Goal: Task Accomplishment & Management: Complete application form

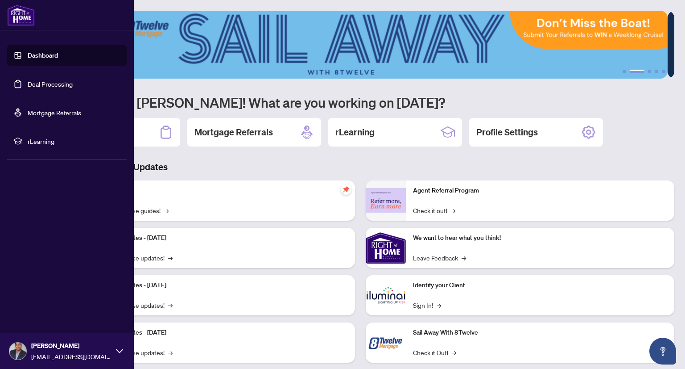
click at [28, 56] on link "Dashboard" at bounding box center [43, 55] width 30 height 8
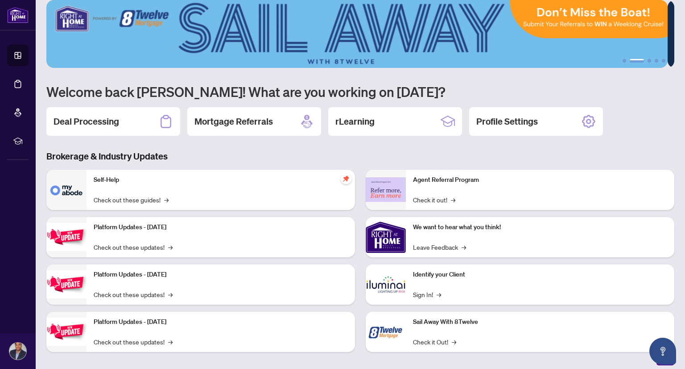
scroll to position [17, 0]
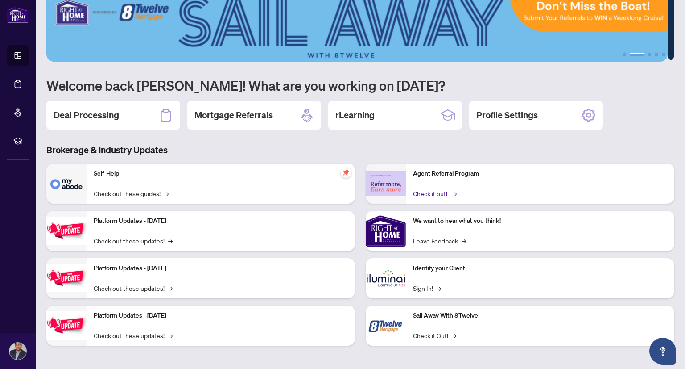
click at [441, 191] on link "Check it out! →" at bounding box center [434, 193] width 42 height 10
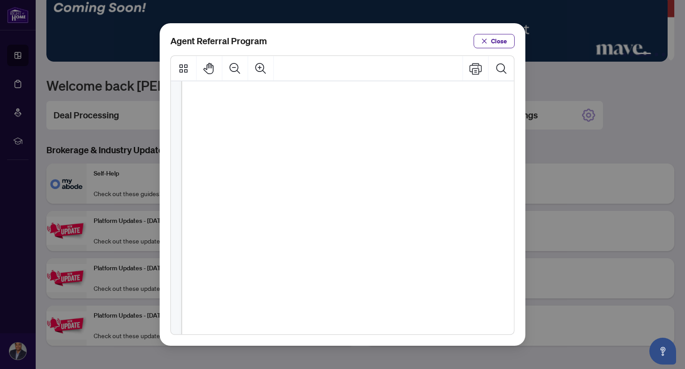
scroll to position [45, 0]
drag, startPoint x: 374, startPoint y: 253, endPoint x: 335, endPoint y: 253, distance: 38.8
click at [335, 253] on div "Refer more, 4+ transfer agents: Earn $450 per transfer + your monthly fees are …" at bounding box center [401, 323] width 439 height 569
click at [386, 253] on span "1 - 3 transfer agents:" at bounding box center [401, 257] width 60 height 8
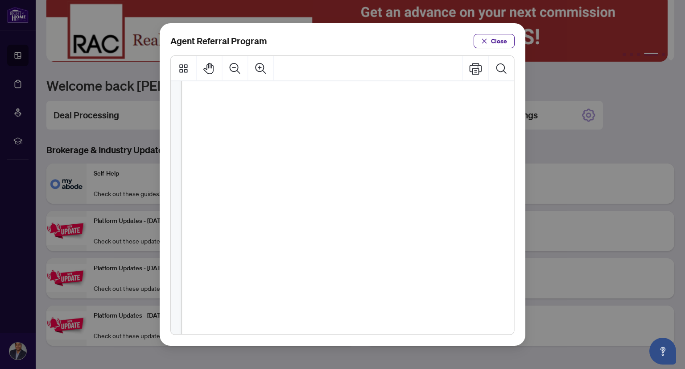
scroll to position [178, 0]
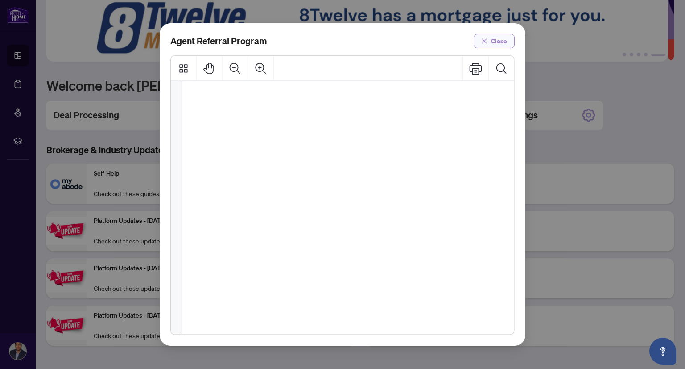
click at [490, 40] on button "Close" at bounding box center [494, 41] width 41 height 14
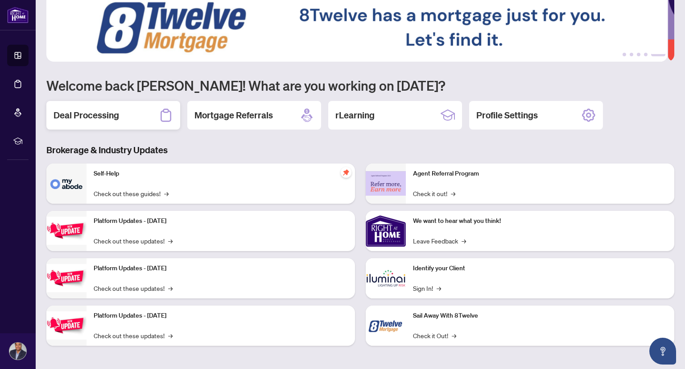
click at [138, 114] on div "Deal Processing" at bounding box center [113, 115] width 134 height 29
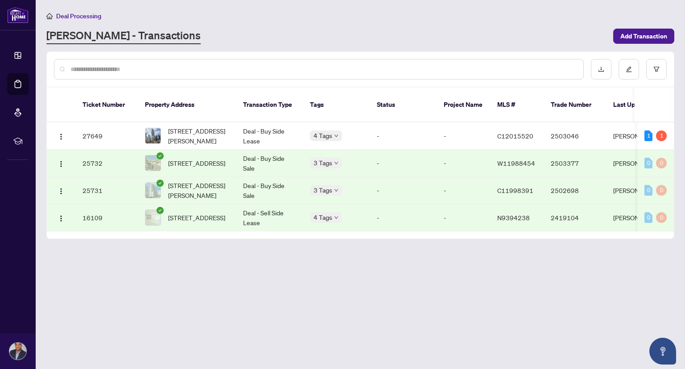
click at [180, 304] on main "Deal Processing [PERSON_NAME] - Transactions Add Transaction Ticket Number Prop…" at bounding box center [361, 184] width 650 height 369
click at [164, 271] on main "Deal Processing [PERSON_NAME] - Transactions Add Transaction Ticket Number Prop…" at bounding box center [361, 184] width 650 height 369
click at [644, 132] on td "1 1" at bounding box center [656, 135] width 37 height 27
click at [649, 130] on div "1" at bounding box center [649, 135] width 8 height 11
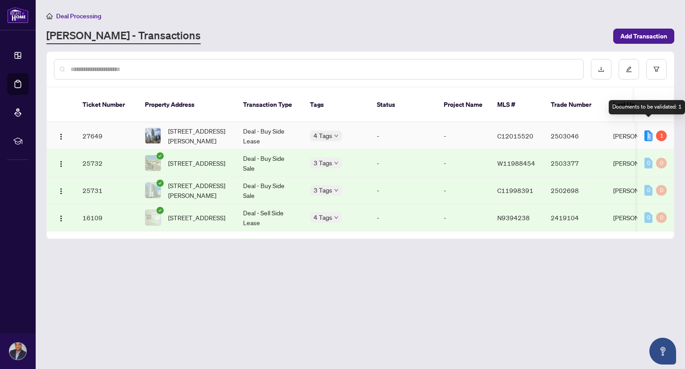
click at [650, 130] on div "1" at bounding box center [649, 135] width 8 height 11
click at [663, 130] on div "1" at bounding box center [661, 135] width 11 height 11
click at [662, 130] on div "1" at bounding box center [661, 135] width 11 height 11
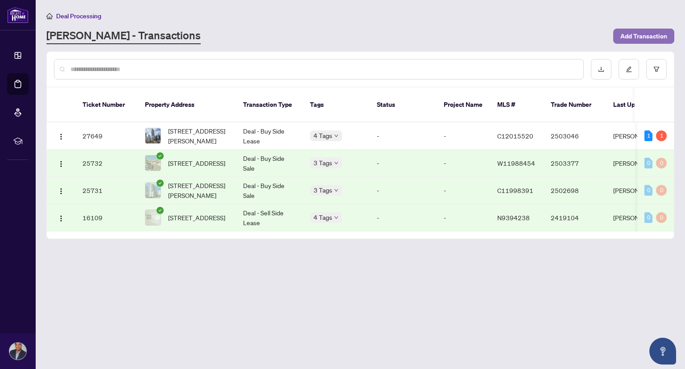
click at [656, 42] on span "Add Transaction" at bounding box center [644, 36] width 47 height 14
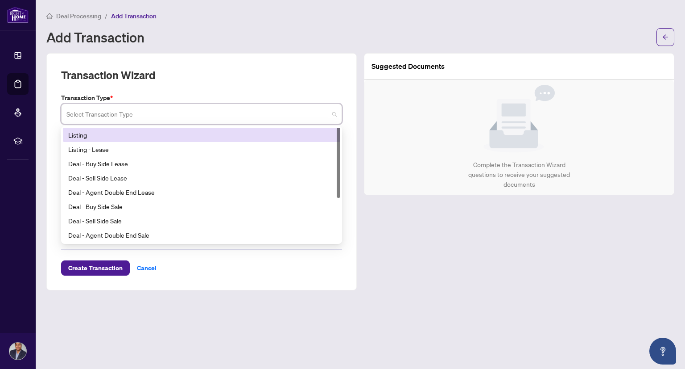
click at [217, 112] on input "search" at bounding box center [197, 115] width 262 height 20
click at [223, 134] on div "Listing" at bounding box center [201, 135] width 267 height 10
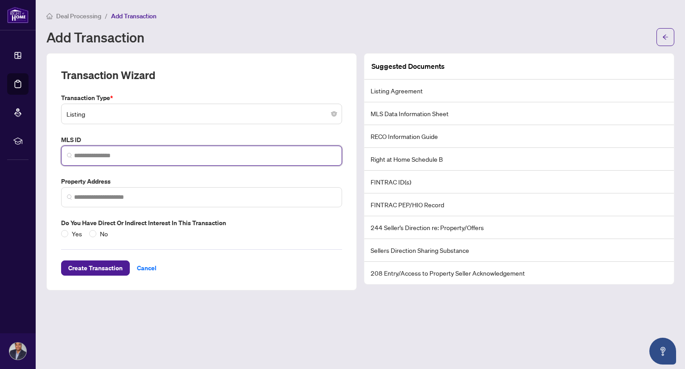
click at [220, 158] on input "search" at bounding box center [205, 155] width 262 height 9
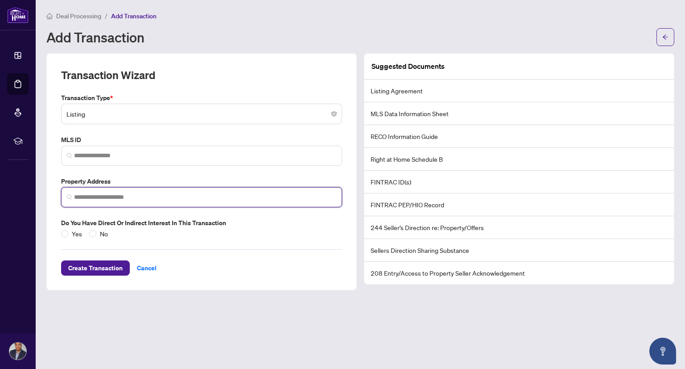
click at [204, 199] on input "search" at bounding box center [205, 196] width 262 height 9
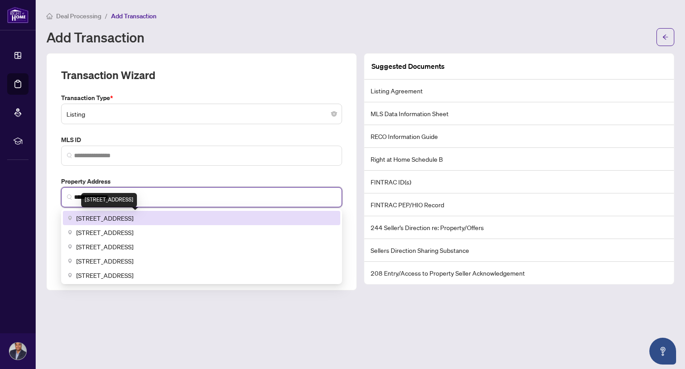
click at [133, 220] on span "[STREET_ADDRESS]" at bounding box center [104, 218] width 57 height 10
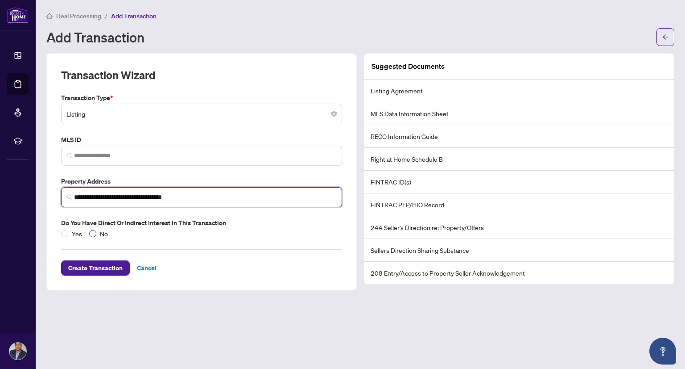
type input "**********"
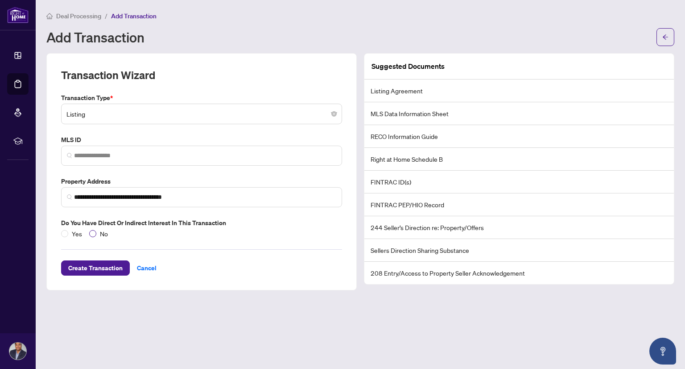
click at [100, 237] on span "No" at bounding box center [103, 233] width 15 height 10
click at [198, 243] on div "Create Transaction Cancel" at bounding box center [201, 256] width 281 height 37
click at [87, 268] on span "Create Transaction" at bounding box center [95, 268] width 54 height 14
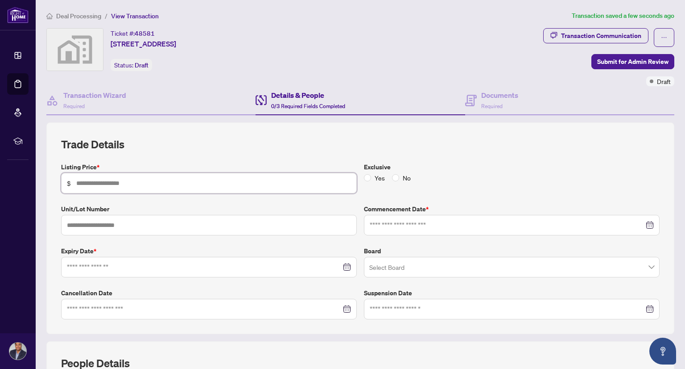
click at [160, 181] on input "text" at bounding box center [213, 183] width 275 height 10
type input "*******"
click at [157, 222] on input "text" at bounding box center [209, 225] width 296 height 21
click at [405, 220] on input at bounding box center [507, 225] width 274 height 10
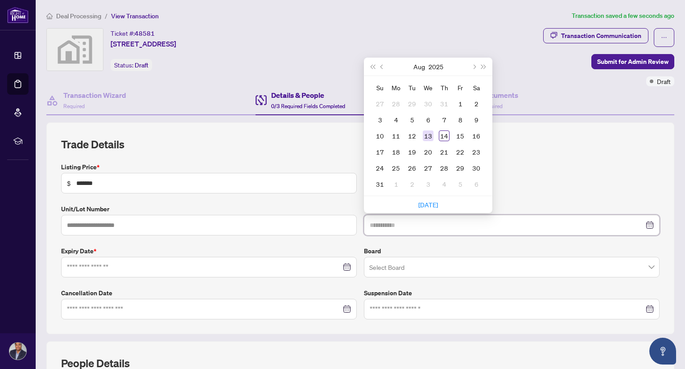
type input "**********"
click at [423, 133] on div "13" at bounding box center [428, 135] width 11 height 11
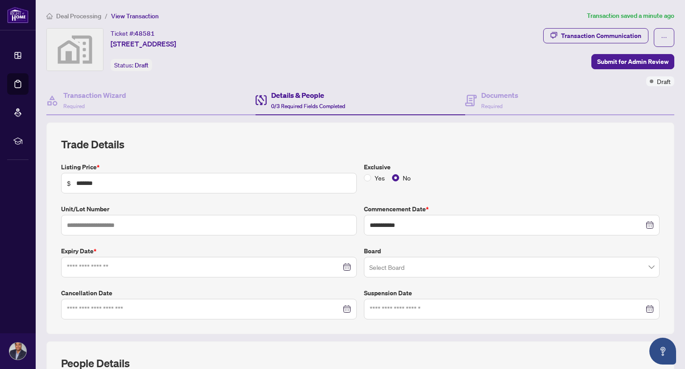
drag, startPoint x: 546, startPoint y: 156, endPoint x: 521, endPoint y: 158, distance: 25.1
click at [544, 156] on div "**********" at bounding box center [360, 228] width 599 height 182
click at [176, 265] on input at bounding box center [204, 267] width 274 height 10
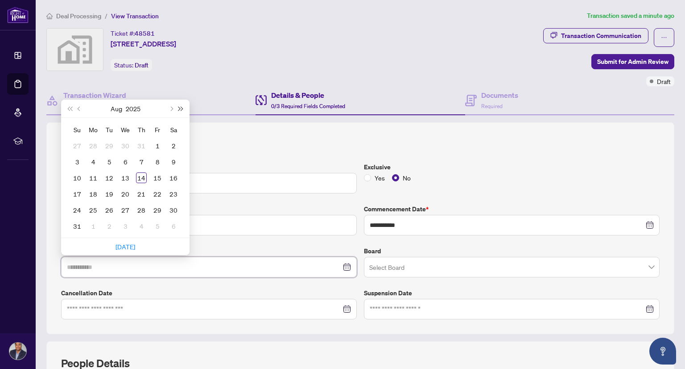
type input "**********"
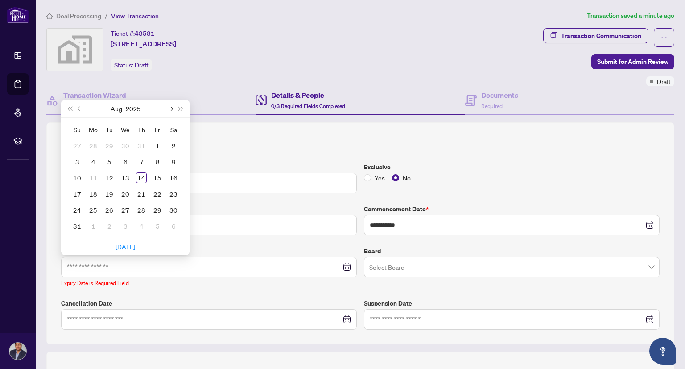
click at [175, 106] on button "Next month (PageDown)" at bounding box center [171, 109] width 10 height 18
click at [173, 104] on button "Next month (PageDown)" at bounding box center [171, 109] width 10 height 18
click at [171, 104] on button "Next month (PageDown)" at bounding box center [171, 109] width 10 height 18
type input "**********"
click at [107, 176] on div "11" at bounding box center [109, 177] width 11 height 11
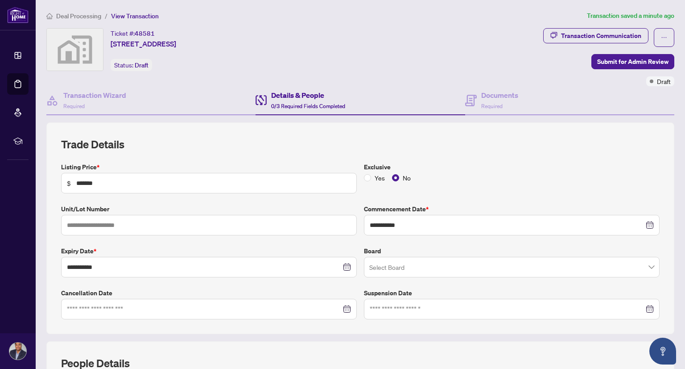
click at [255, 241] on div "**********" at bounding box center [361, 240] width 606 height 157
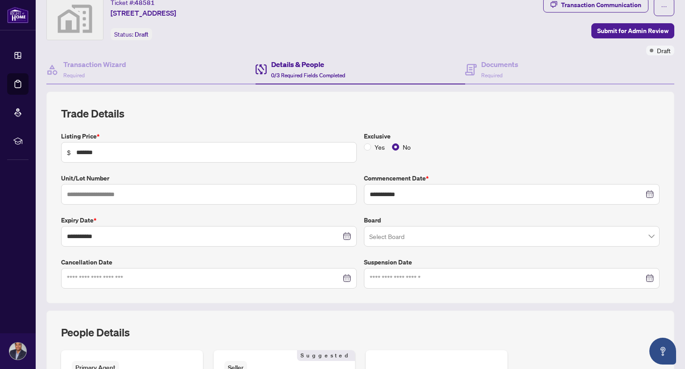
scroll to position [45, 0]
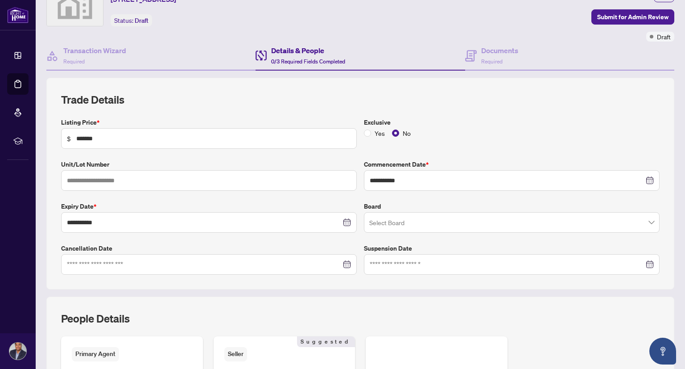
click at [467, 222] on input "search" at bounding box center [508, 224] width 277 height 20
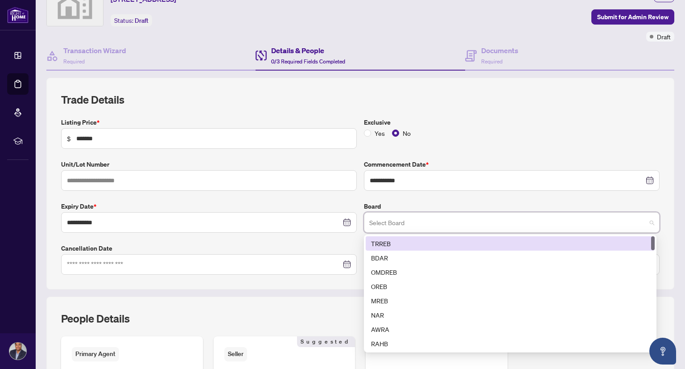
click at [448, 241] on div "TRREB" at bounding box center [510, 243] width 278 height 10
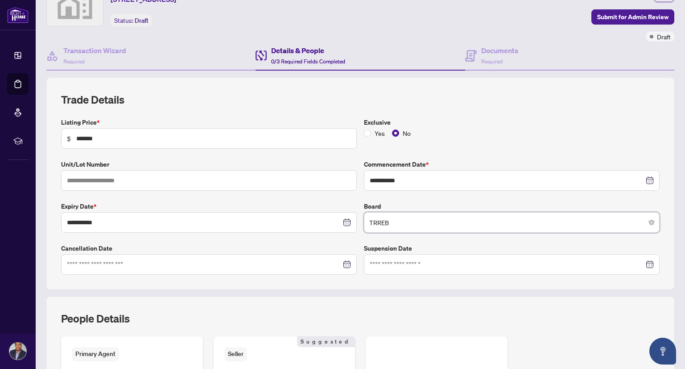
click at [155, 258] on div at bounding box center [209, 264] width 296 height 21
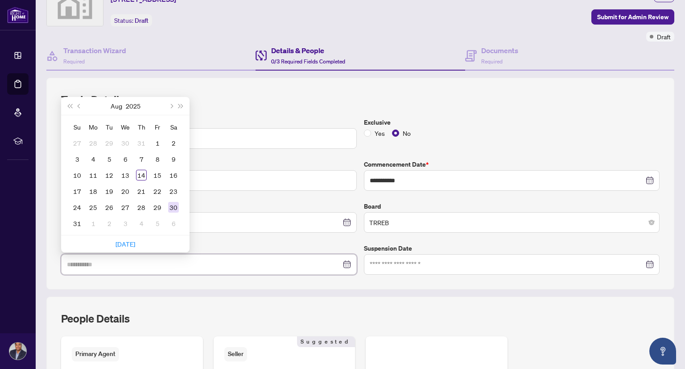
type input "**********"
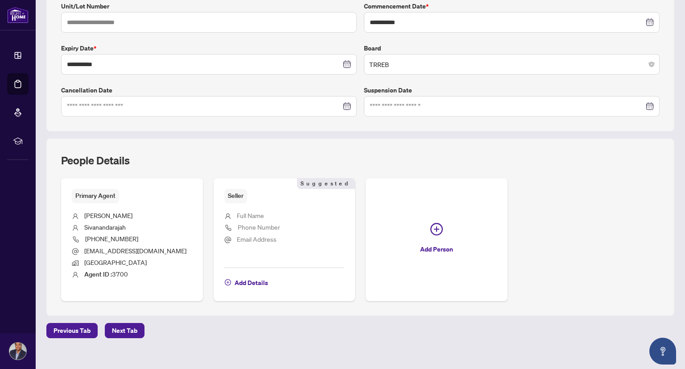
scroll to position [212, 0]
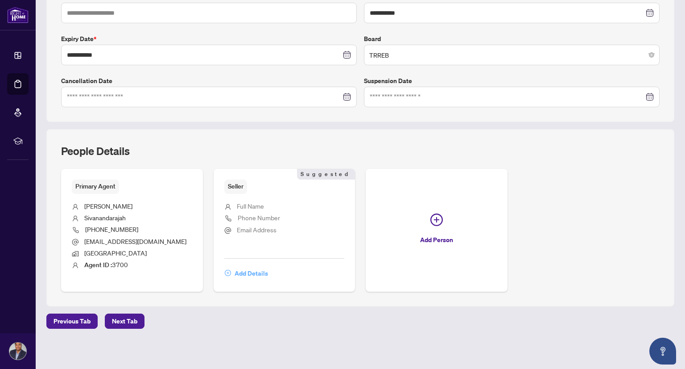
click at [237, 272] on span "Add Details" at bounding box center [251, 273] width 33 height 14
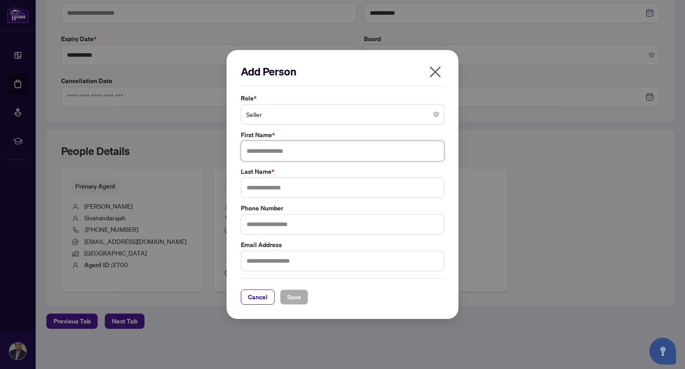
click at [291, 154] on input "text" at bounding box center [343, 151] width 204 height 21
drag, startPoint x: 311, startPoint y: 154, endPoint x: 295, endPoint y: 159, distance: 16.8
click at [295, 159] on input "**********" at bounding box center [343, 151] width 204 height 21
type input "**********"
click at [284, 187] on input "text" at bounding box center [343, 187] width 204 height 21
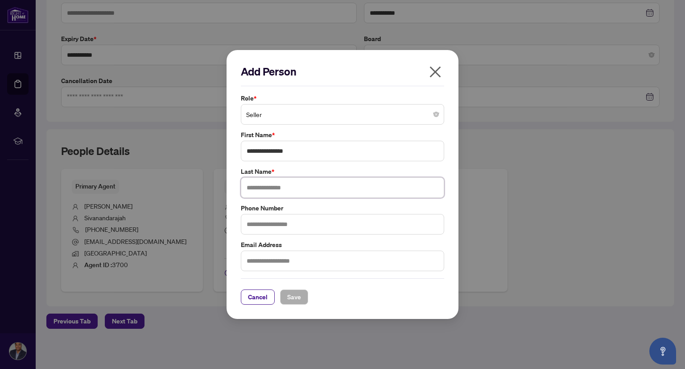
paste input "**********"
type input "**********"
click at [287, 219] on input "text" at bounding box center [343, 224] width 204 height 21
click at [289, 295] on span "Save" at bounding box center [294, 297] width 14 height 14
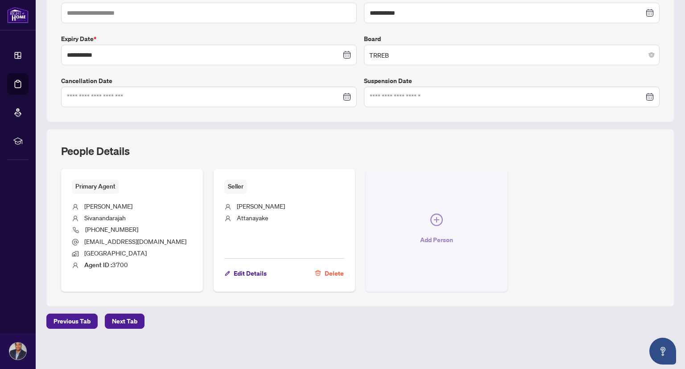
click at [421, 221] on button "Add Person" at bounding box center [437, 230] width 142 height 122
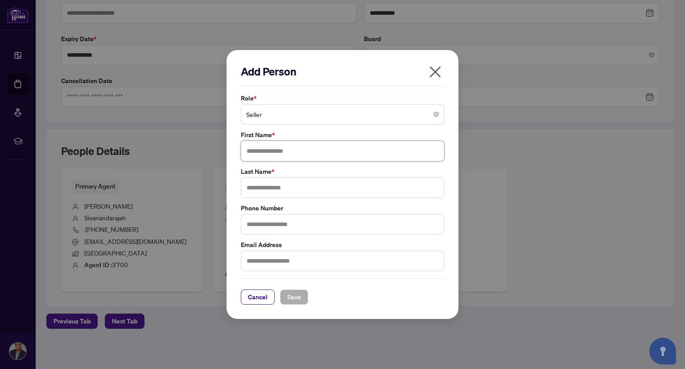
drag, startPoint x: 303, startPoint y: 149, endPoint x: 300, endPoint y: 140, distance: 9.0
click at [303, 148] on input "text" at bounding box center [343, 151] width 204 height 21
type input "********"
type input "**********"
click at [296, 296] on span "Save" at bounding box center [294, 297] width 14 height 14
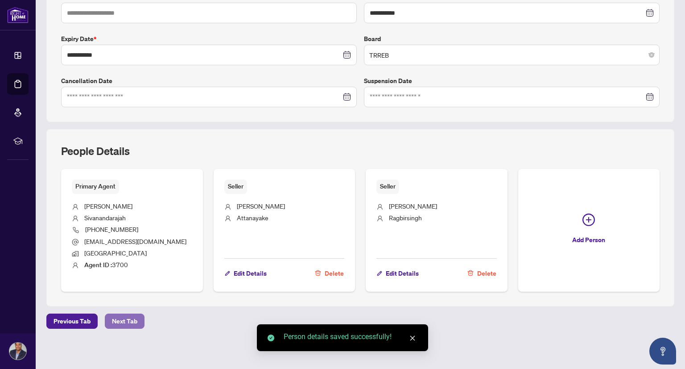
click at [123, 318] on span "Next Tab" at bounding box center [124, 321] width 25 height 14
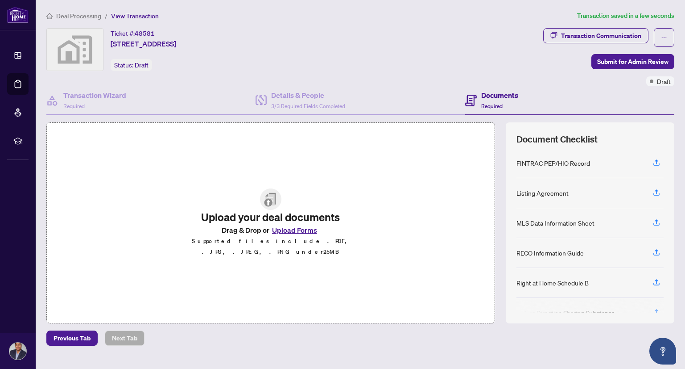
scroll to position [45, 0]
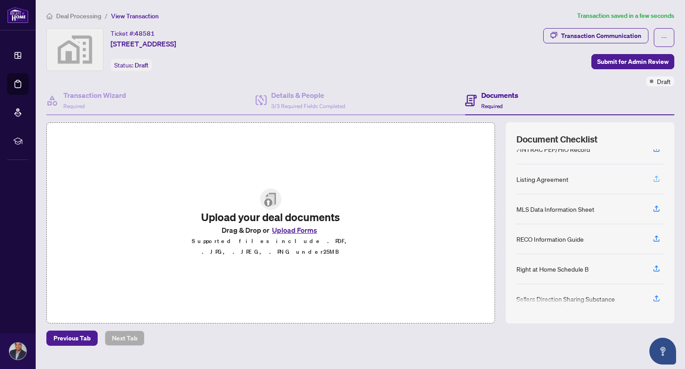
click at [653, 177] on icon "button" at bounding box center [657, 178] width 8 height 8
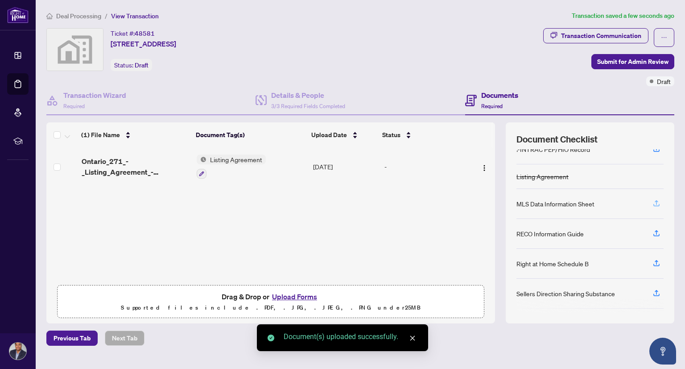
click at [653, 199] on icon "button" at bounding box center [657, 203] width 8 height 8
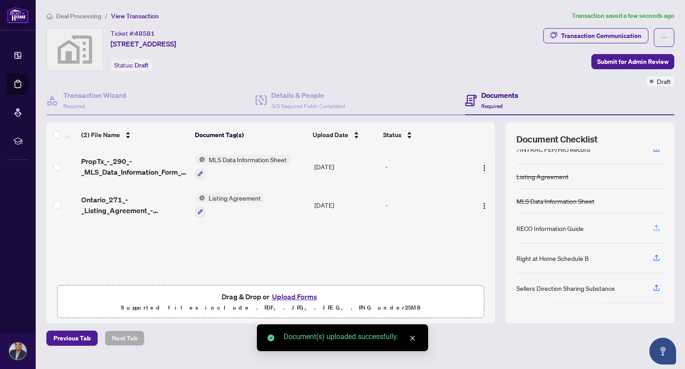
click at [653, 226] on icon "button" at bounding box center [657, 228] width 8 height 8
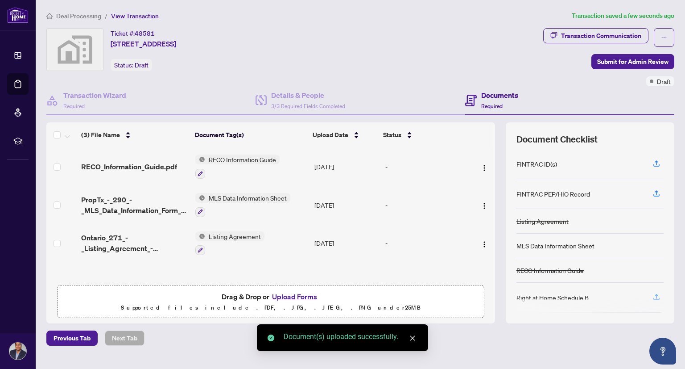
click at [653, 293] on icon "button" at bounding box center [657, 297] width 8 height 8
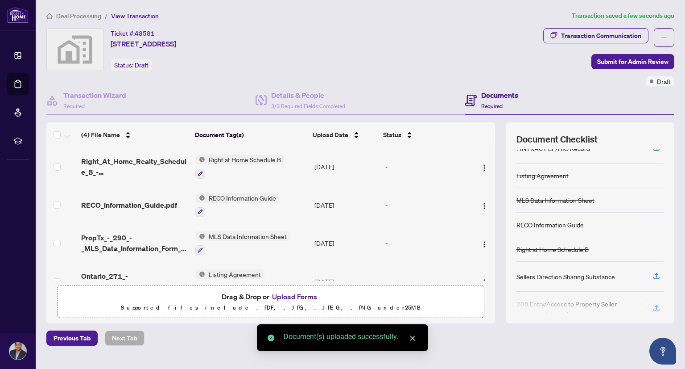
scroll to position [89, 0]
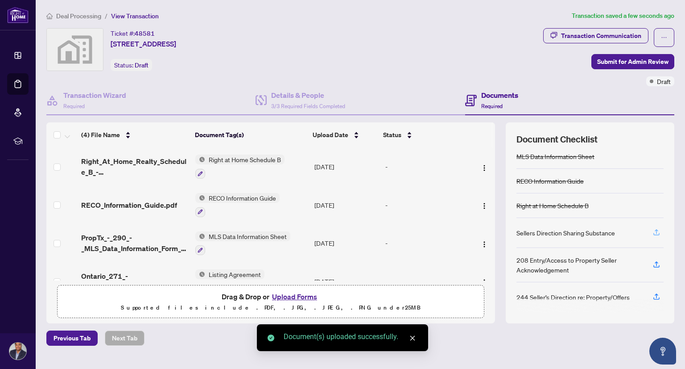
click at [653, 230] on icon "button" at bounding box center [657, 232] width 8 height 8
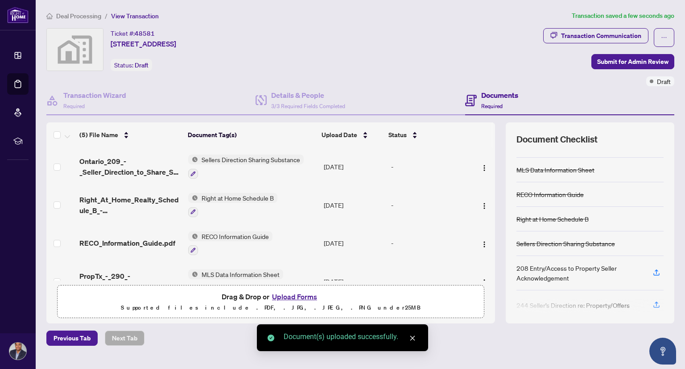
scroll to position [85, 0]
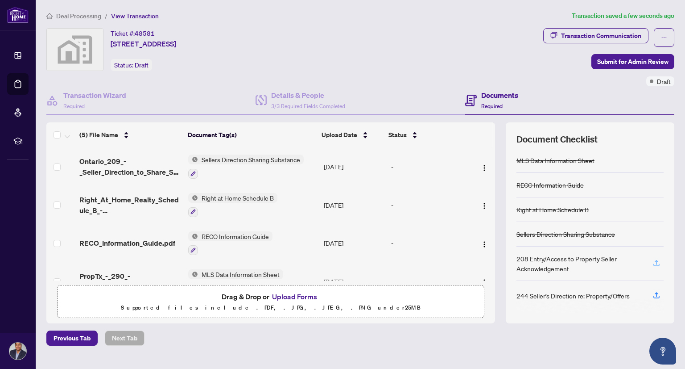
click at [653, 262] on icon "button" at bounding box center [657, 263] width 8 height 8
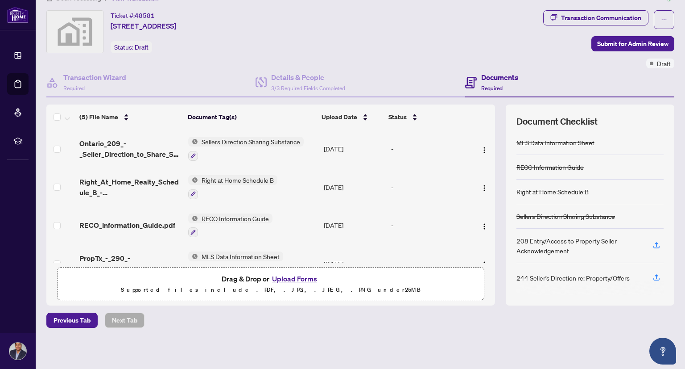
drag, startPoint x: 586, startPoint y: 317, endPoint x: 589, endPoint y: 295, distance: 22.2
click at [586, 318] on div "Previous Tab Next Tab" at bounding box center [360, 319] width 628 height 15
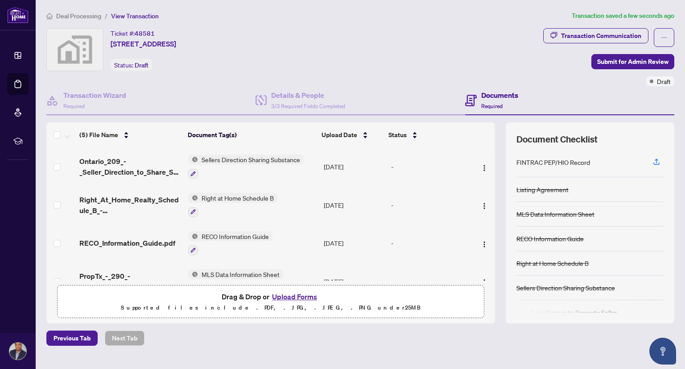
scroll to position [45, 0]
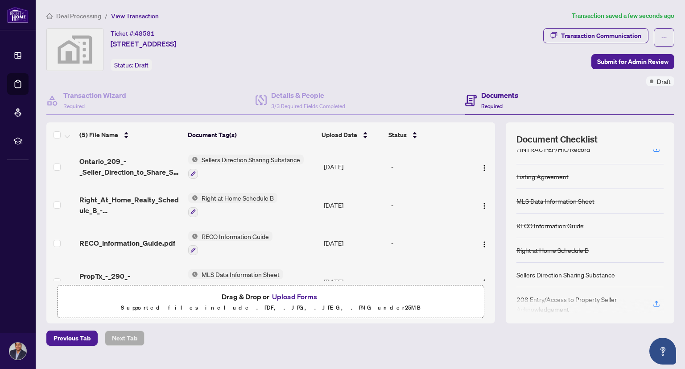
click at [245, 345] on div "Deal Processing / View Transaction Transaction saved a few seconds ago Ticket #…" at bounding box center [360, 194] width 635 height 366
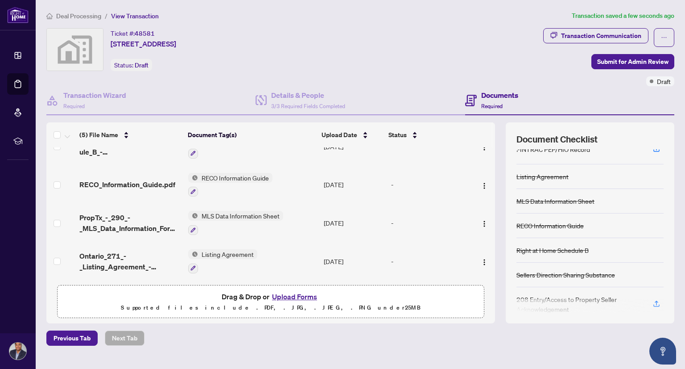
scroll to position [18, 0]
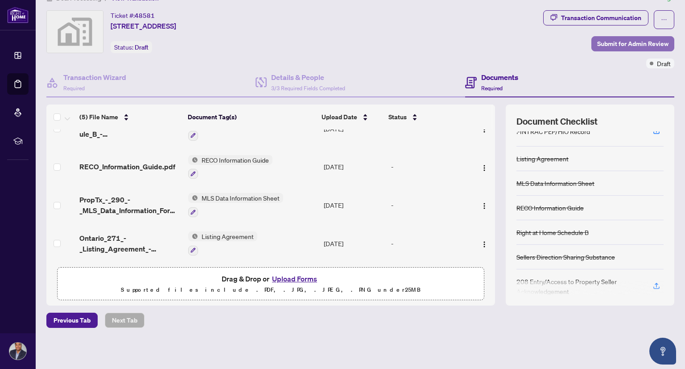
click at [607, 44] on span "Submit for Admin Review" at bounding box center [633, 44] width 71 height 14
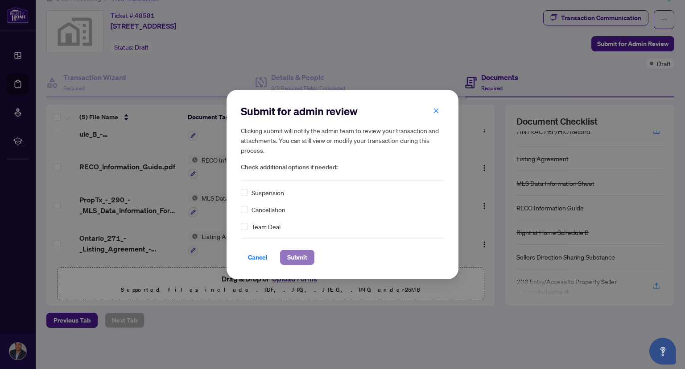
click at [292, 254] on span "Submit" at bounding box center [297, 257] width 20 height 14
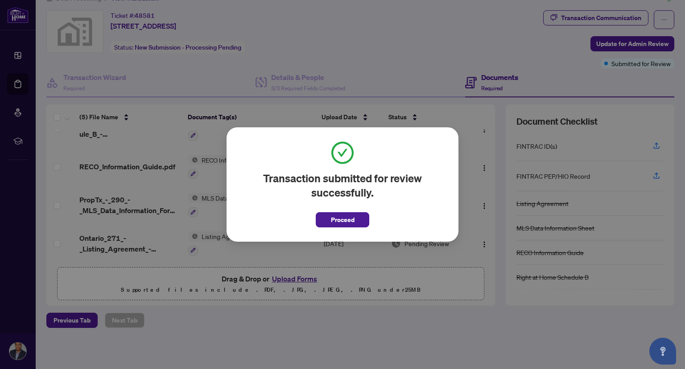
click at [326, 219] on button "Proceed" at bounding box center [343, 219] width 54 height 15
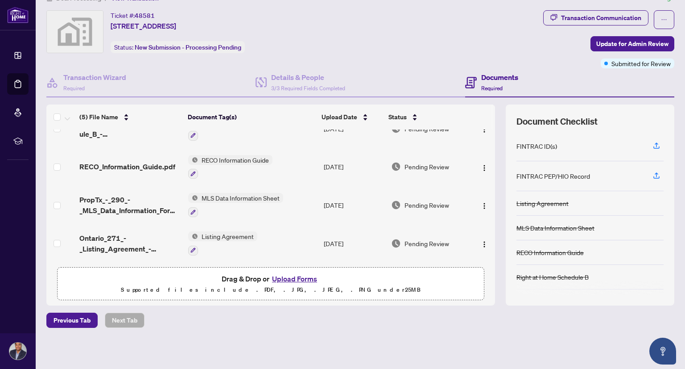
click at [303, 321] on div "Previous Tab Next Tab" at bounding box center [360, 319] width 628 height 15
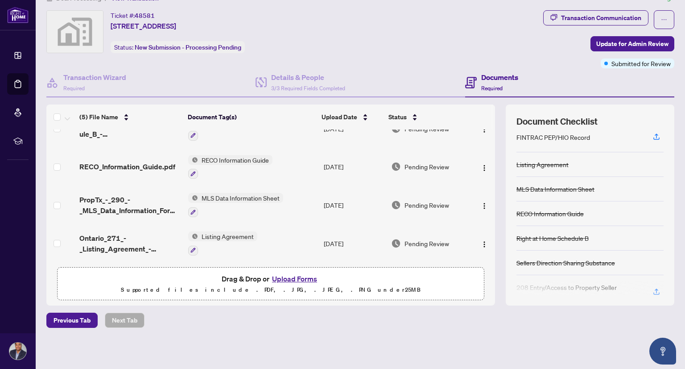
scroll to position [85, 0]
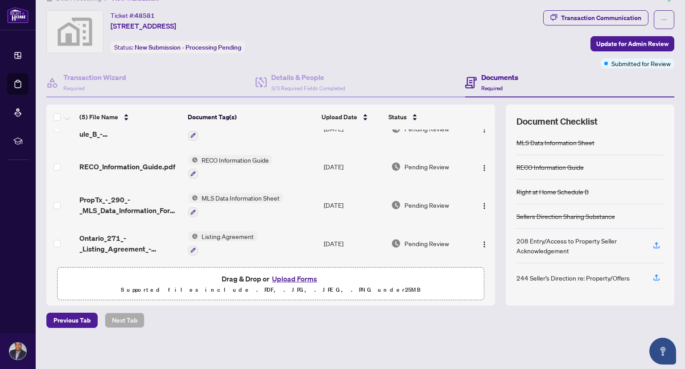
click at [569, 346] on div "Deal Processing / View Transaction Transaction saved a few seconds ago Ticket #…" at bounding box center [360, 176] width 635 height 366
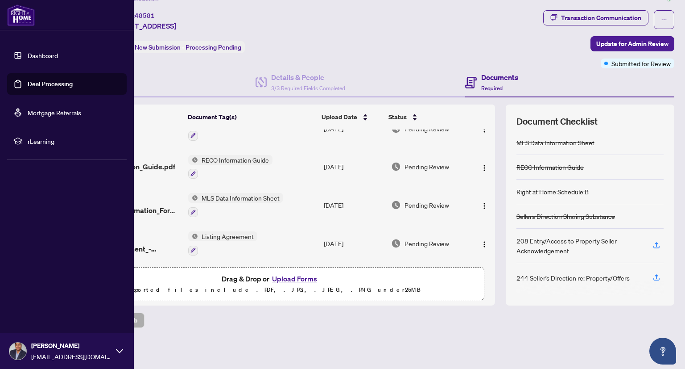
click at [42, 59] on link "Dashboard" at bounding box center [43, 55] width 30 height 8
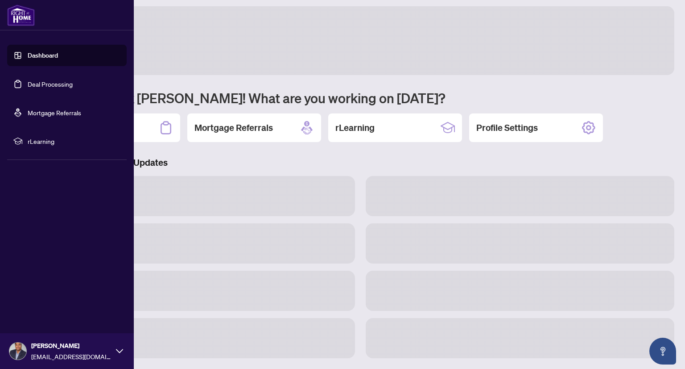
scroll to position [4, 0]
